Goal: Task Accomplishment & Management: Manage account settings

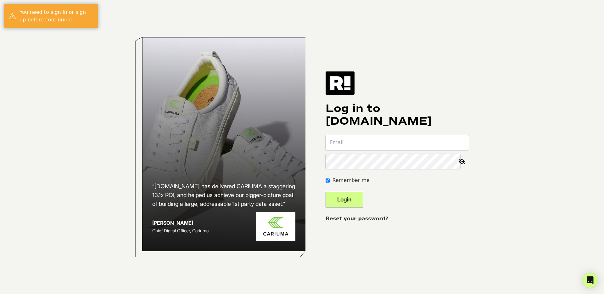
type input "[EMAIL_ADDRESS][DOMAIN_NAME]"
click at [345, 200] on button "Login" at bounding box center [344, 200] width 37 height 16
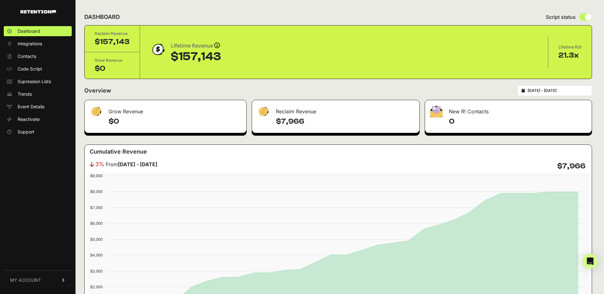
click at [539, 89] on input "2025-07-13 - 2025-08-12" at bounding box center [558, 90] width 60 height 5
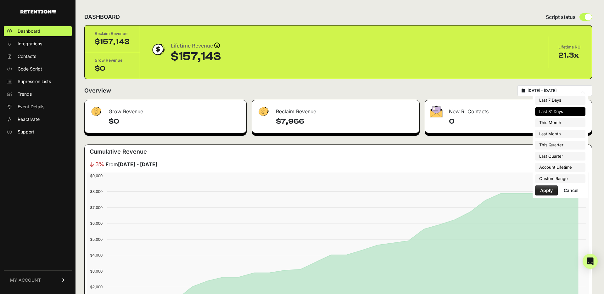
click at [549, 111] on li "Last 31 Days" at bounding box center [560, 111] width 50 height 9
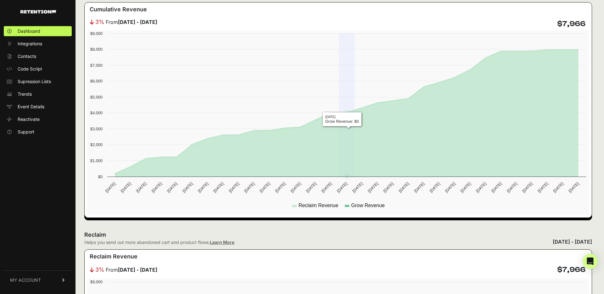
scroll to position [143, 0]
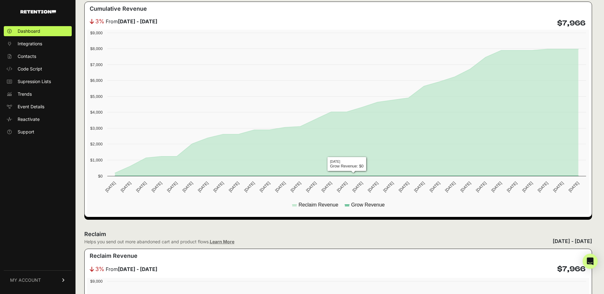
click at [342, 232] on div "Reclaim Helps you send out more abandoned cart and product flows. Learn More Ju…" at bounding box center [338, 237] width 508 height 15
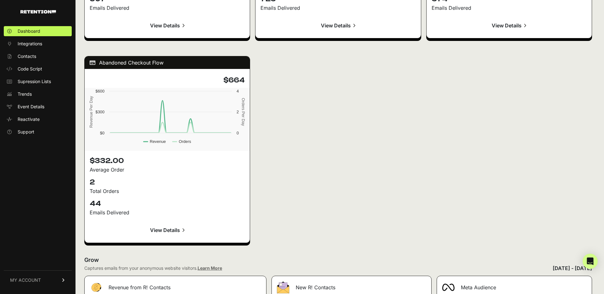
drag, startPoint x: 348, startPoint y: 193, endPoint x: 318, endPoint y: 187, distance: 31.3
click at [348, 193] on div "Active on Site Flow $2,391 Created with Highcharts 12.3.0 Revenue Per Day Order…" at bounding box center [338, 47] width 508 height 404
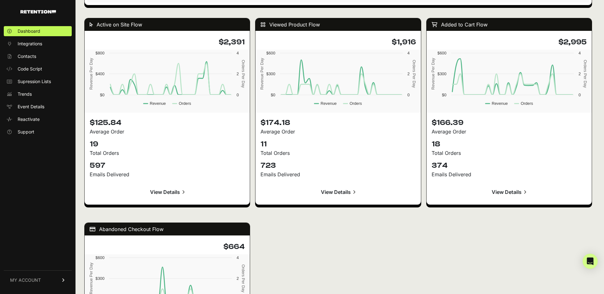
scroll to position [603, 0]
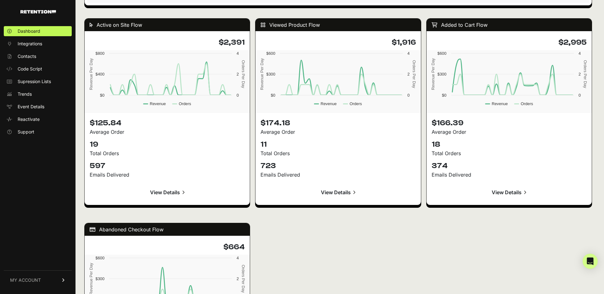
click at [428, 232] on div "Active on Site Flow $2,391 Created with Highcharts 12.3.0 Revenue Per Day Order…" at bounding box center [338, 214] width 508 height 404
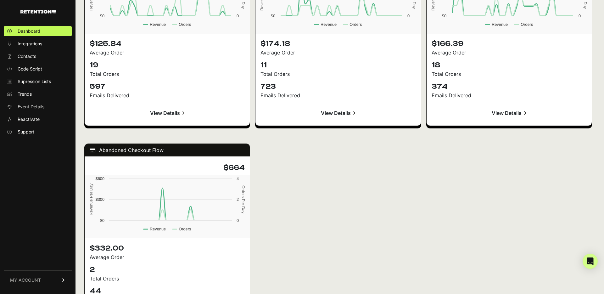
scroll to position [696, 0]
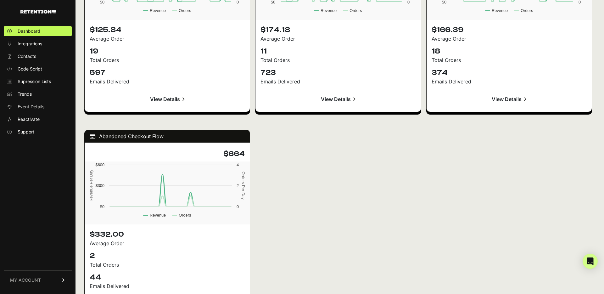
click at [372, 204] on div "Active on Site Flow $2,391 Created with Highcharts 12.3.0 Revenue Per Day Order…" at bounding box center [338, 121] width 508 height 404
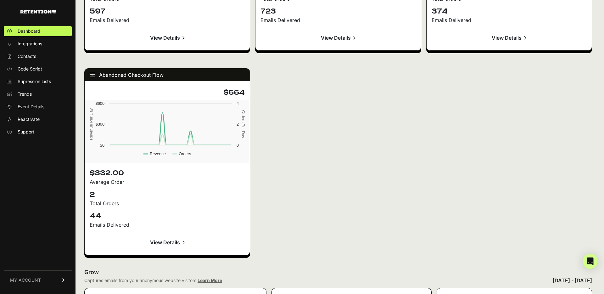
click at [381, 172] on div "Active on Site Flow $2,391 Created with Highcharts 12.3.0 Revenue Per Day Order…" at bounding box center [338, 59] width 508 height 404
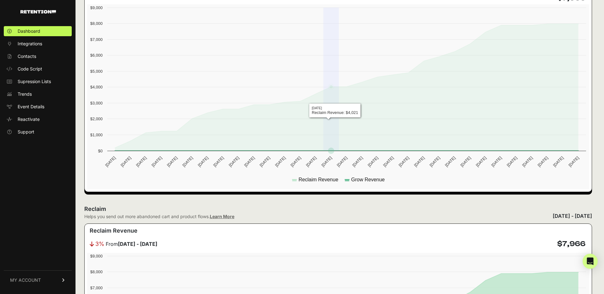
scroll to position [0, 0]
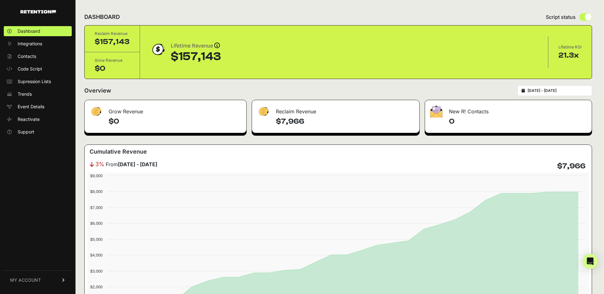
click at [251, 89] on div "Overview 2025-07-13 - 2025-08-12" at bounding box center [338, 90] width 508 height 11
click at [28, 82] on span "Supression Lists" at bounding box center [34, 81] width 33 height 6
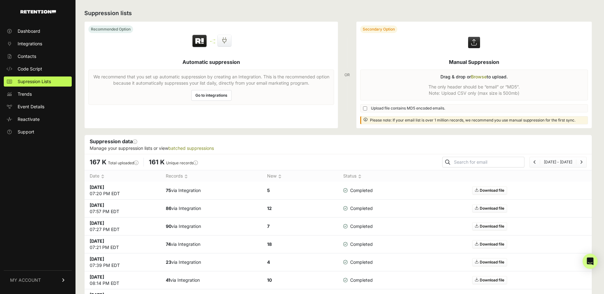
click at [146, 125] on div "Recommended Option Automatic suppression We recommend that you set up automatic…" at bounding box center [211, 74] width 254 height 107
click at [30, 34] on span "Dashboard" at bounding box center [29, 31] width 23 height 6
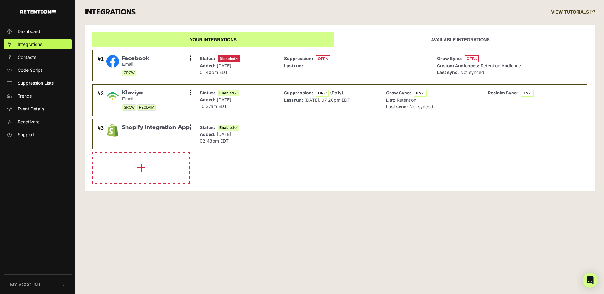
drag, startPoint x: 272, startPoint y: 197, endPoint x: 269, endPoint y: 196, distance: 3.5
click at [272, 197] on div "INTEGRATIONS VIEW TUTORIALS Your integrations Available integrations #1 Faceboo…" at bounding box center [340, 100] width 529 height 201
click at [37, 60] on link "Contacts" at bounding box center [38, 57] width 68 height 10
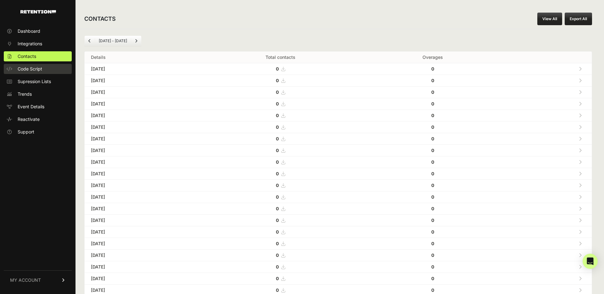
click at [27, 68] on span "Code Script" at bounding box center [30, 69] width 25 height 6
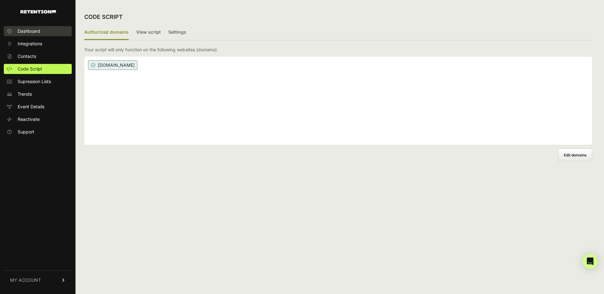
click at [43, 29] on link "Dashboard" at bounding box center [38, 31] width 68 height 10
